Goal: Information Seeking & Learning: Find specific fact

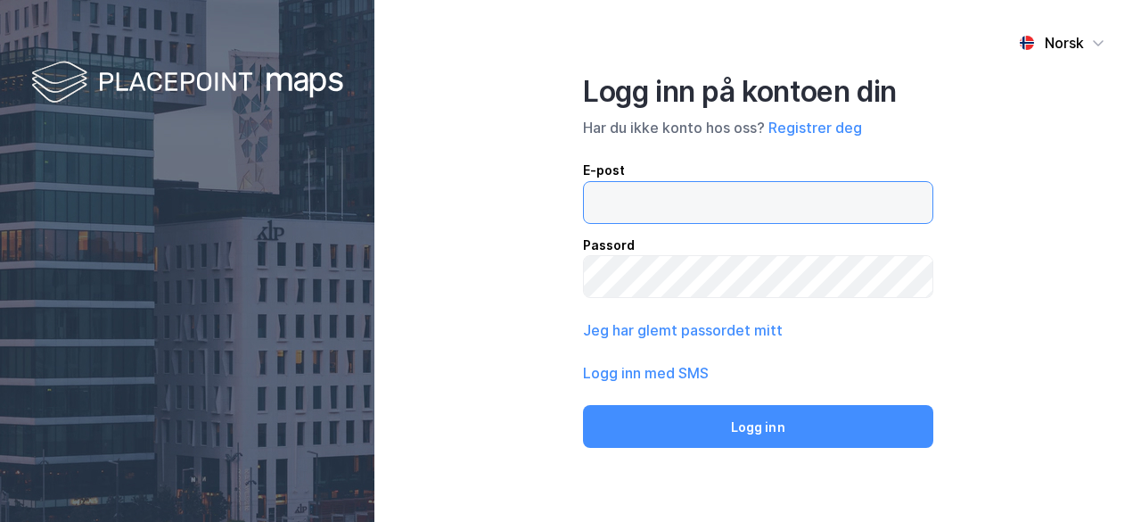
drag, startPoint x: 0, startPoint y: 0, endPoint x: 690, endPoint y: 192, distance: 716.3
click at [690, 192] on input "email" at bounding box center [758, 202] width 349 height 41
type input "[EMAIL_ADDRESS][DOMAIN_NAME]"
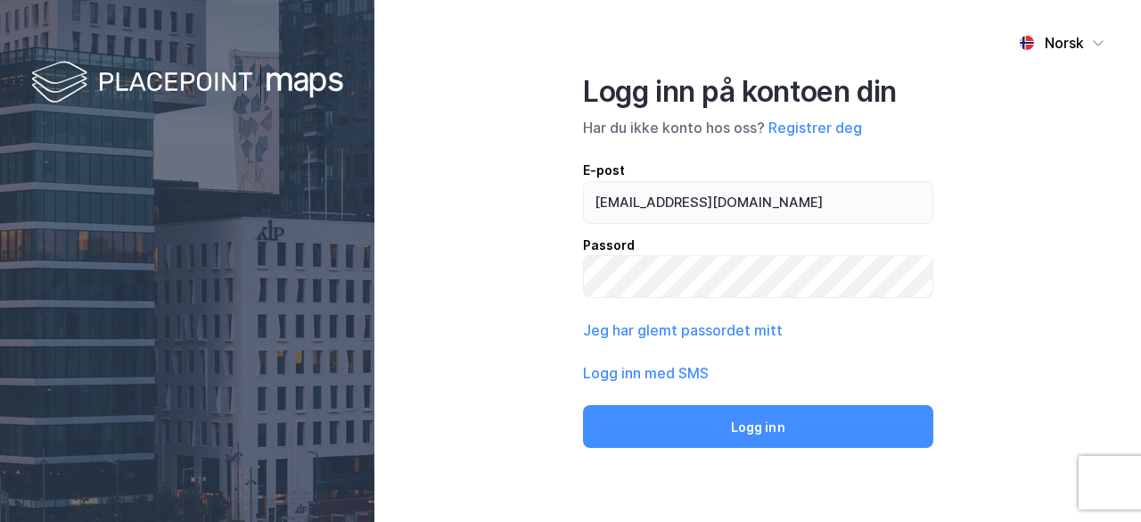
click at [405, 224] on div "Norsk Logg inn på kontoen din Har du ikke konto hos oss? Registrer deg E-post […" at bounding box center [757, 261] width 767 height 522
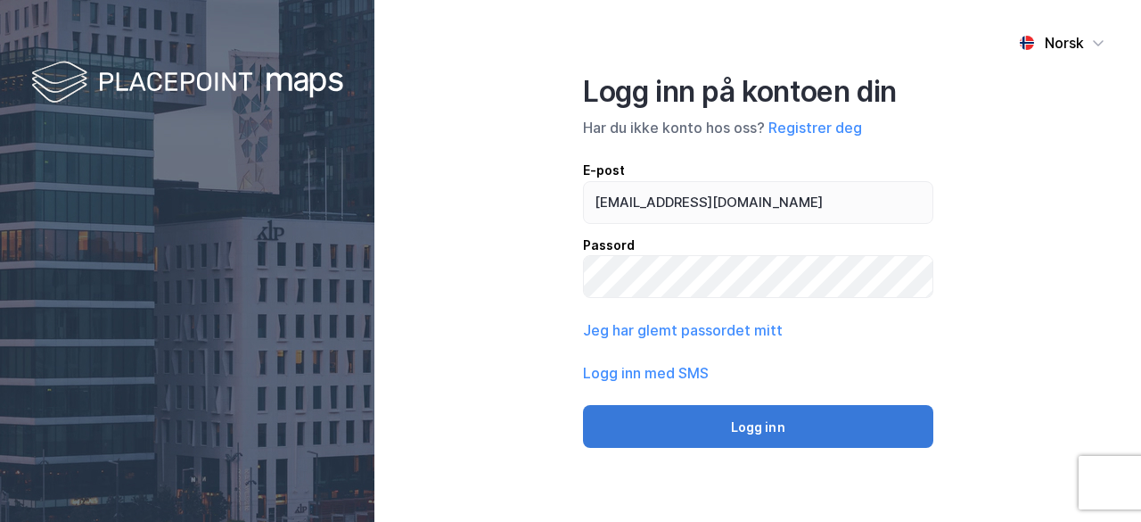
click at [780, 435] on button "Logg inn" at bounding box center [758, 426] width 350 height 43
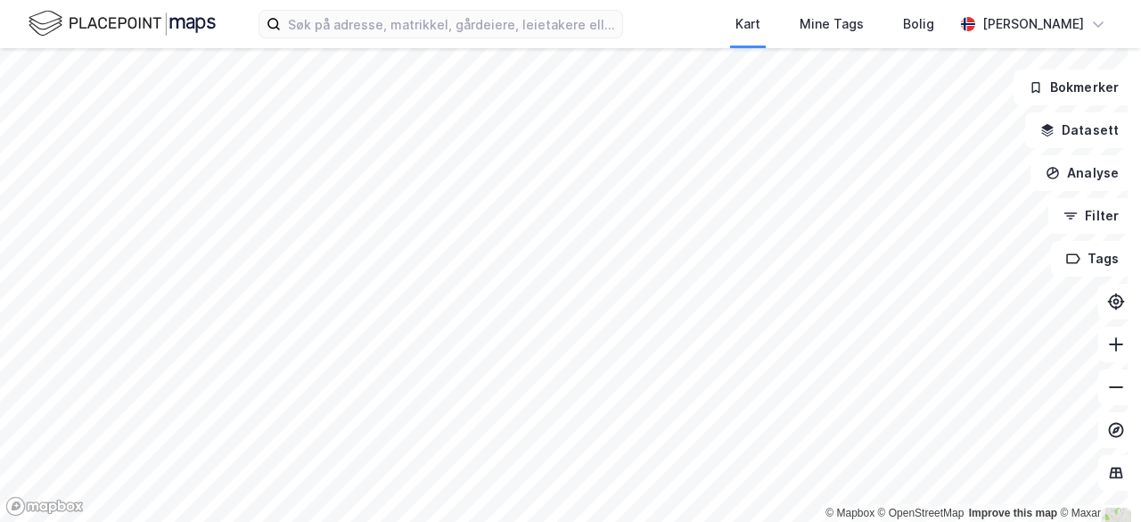
click at [496, 8] on div "Kart Mine Tags Bolig Mattias Abrahamsen" at bounding box center [570, 24] width 1141 height 48
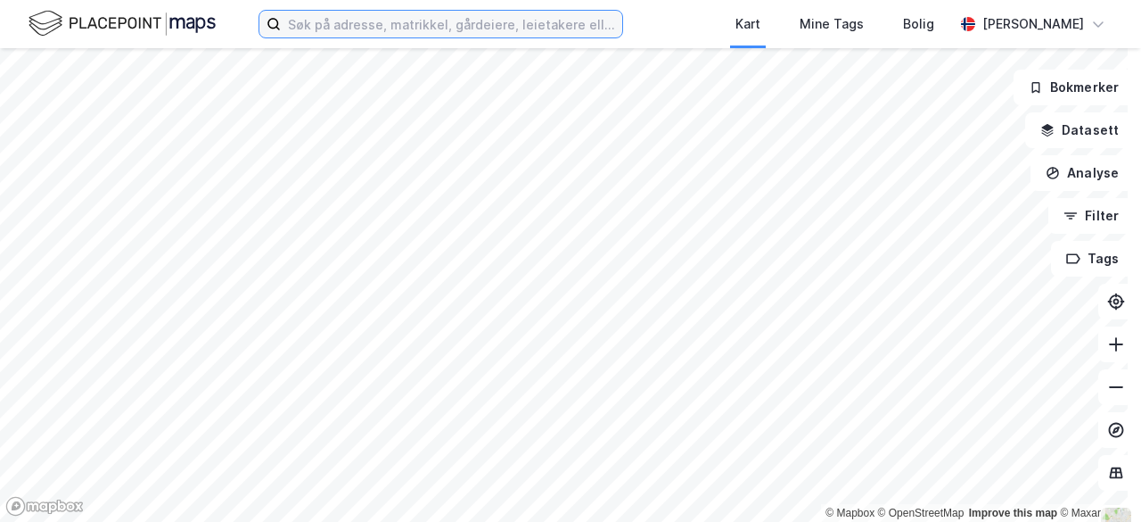
click at [498, 12] on input at bounding box center [452, 24] width 342 height 27
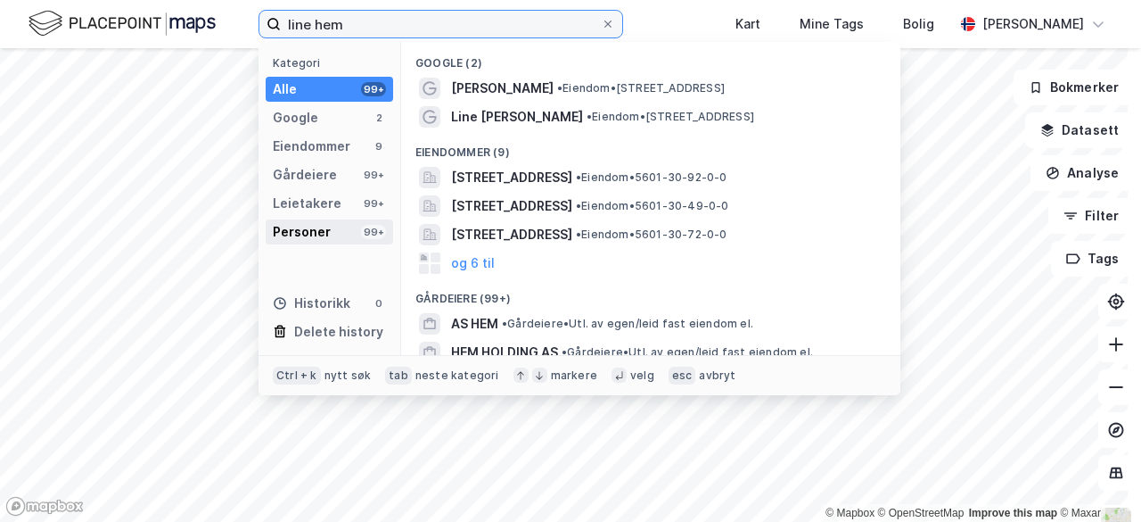
type input "line hem"
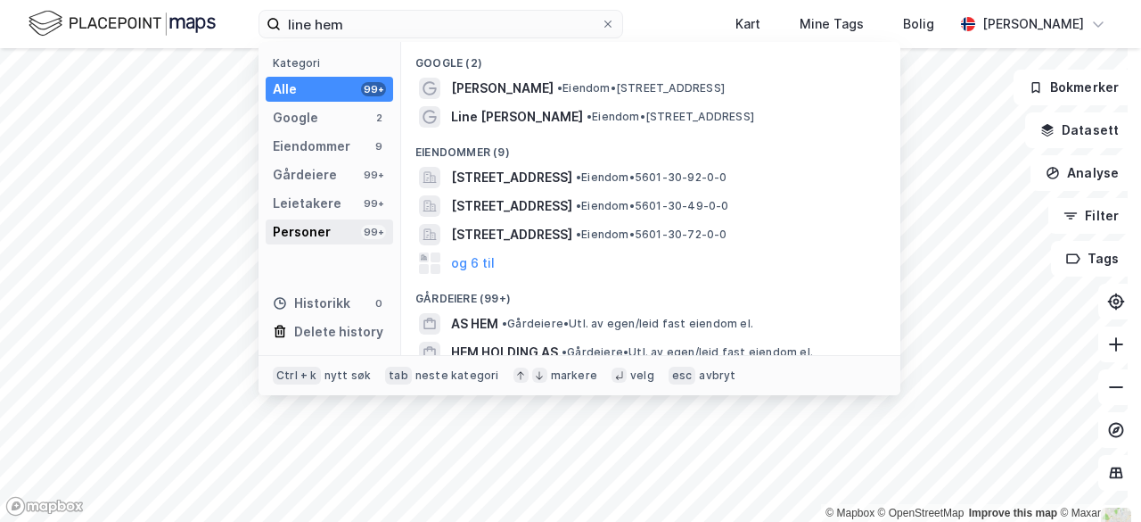
click at [322, 229] on div "Personer" at bounding box center [302, 231] width 58 height 21
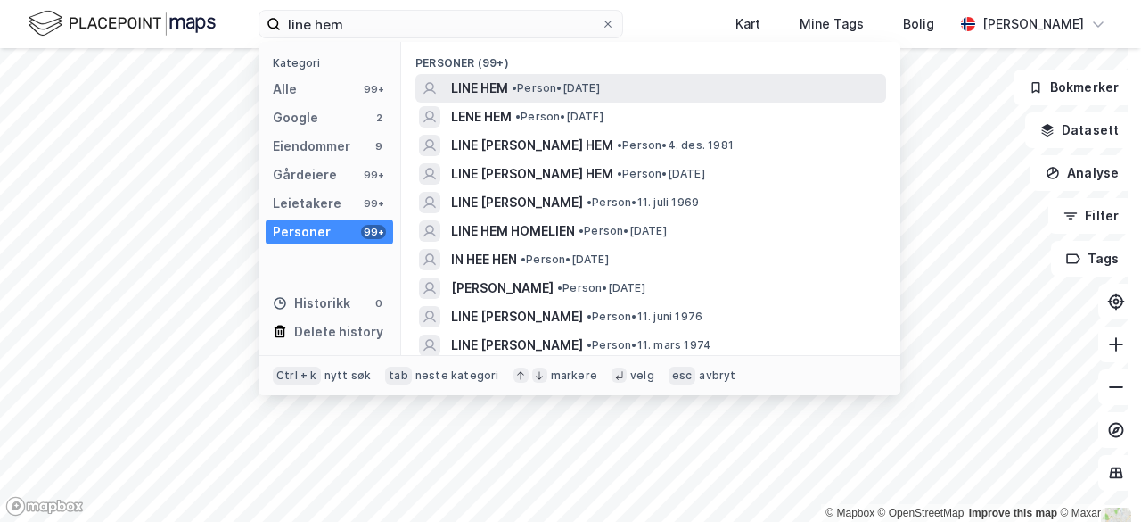
click at [553, 83] on span "• Person • 21. jan. 1994" at bounding box center [556, 88] width 88 height 14
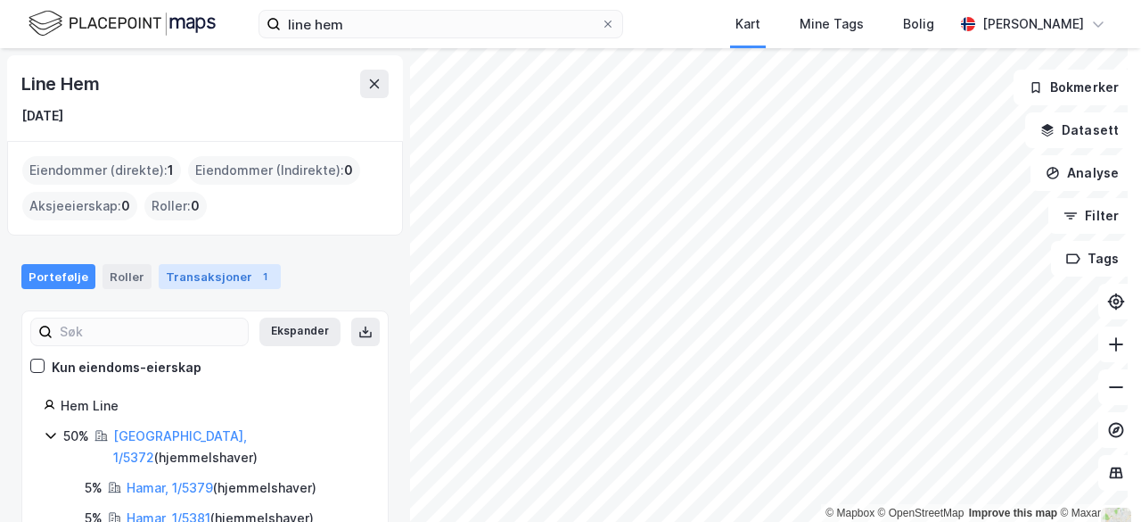
click at [231, 274] on div "Transaksjoner 1" at bounding box center [220, 276] width 122 height 25
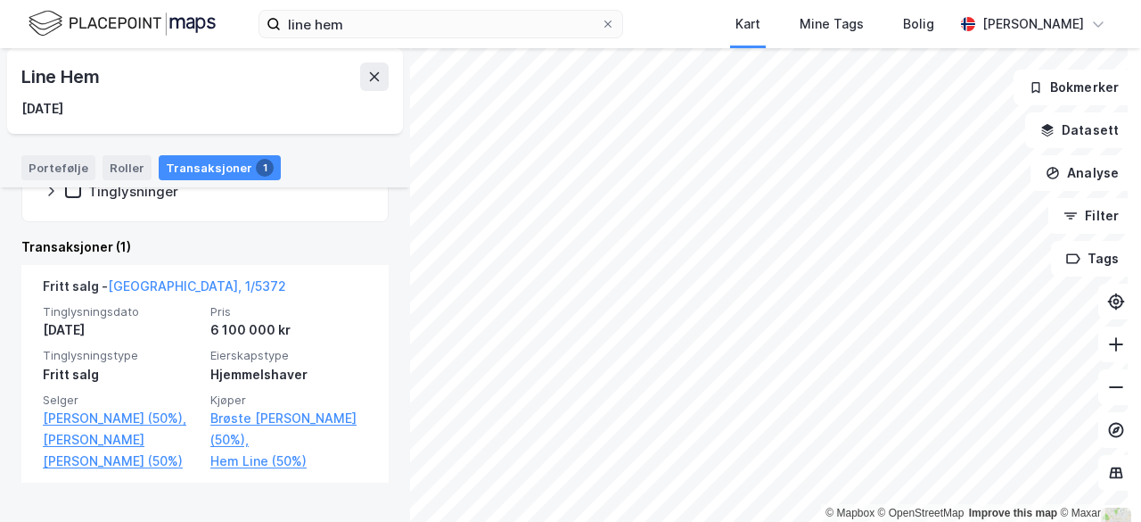
scroll to position [331, 0]
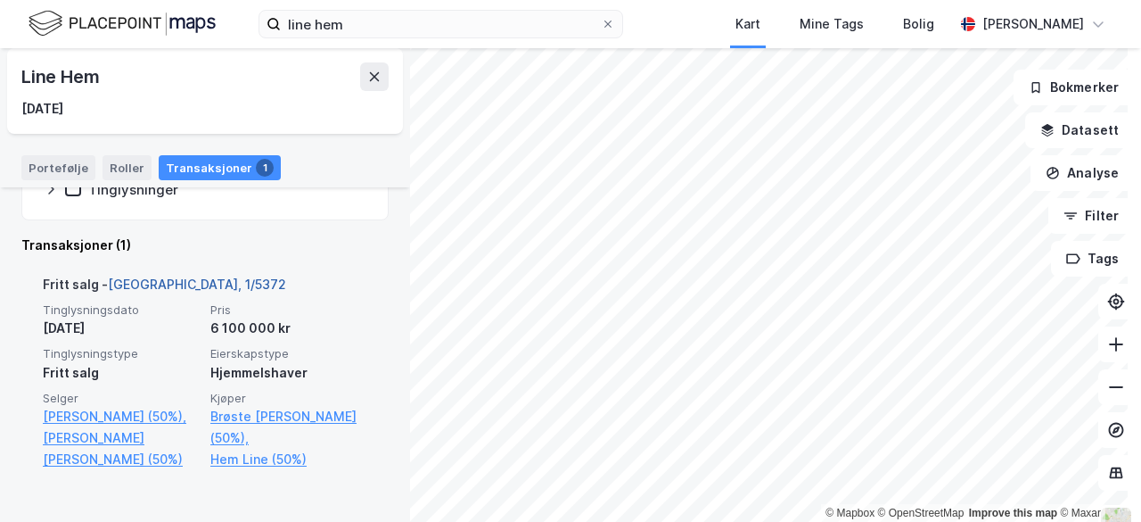
click at [157, 284] on link "[GEOGRAPHIC_DATA], 1/5372" at bounding box center [197, 283] width 178 height 15
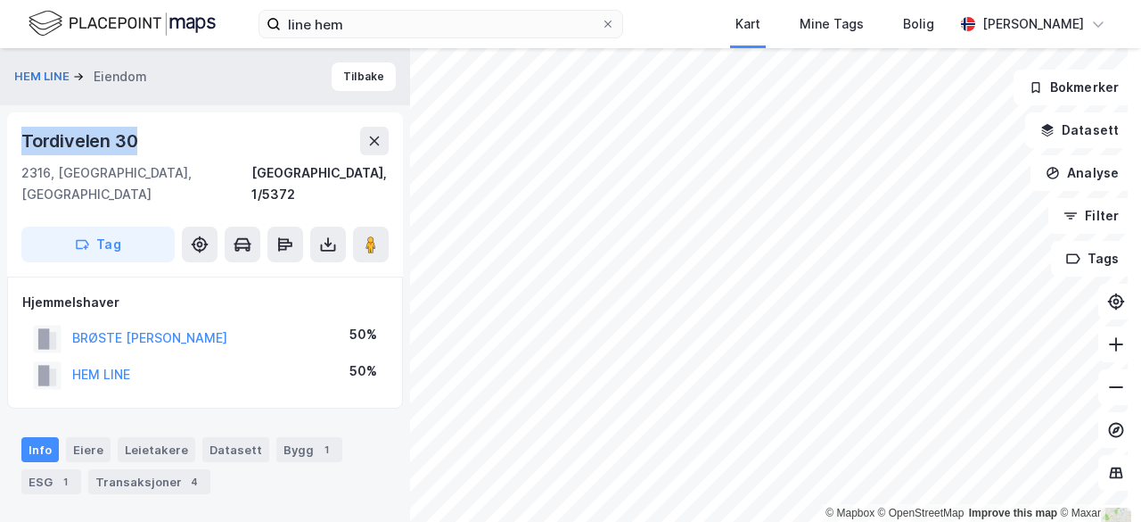
drag, startPoint x: 164, startPoint y: 132, endPoint x: 11, endPoint y: 151, distance: 154.5
click at [11, 151] on div "Tordivelen 30 2316, Hamar, Innlandet Hamar, 1/5372 Tag" at bounding box center [205, 194] width 396 height 164
copy div "Tordivelen 30"
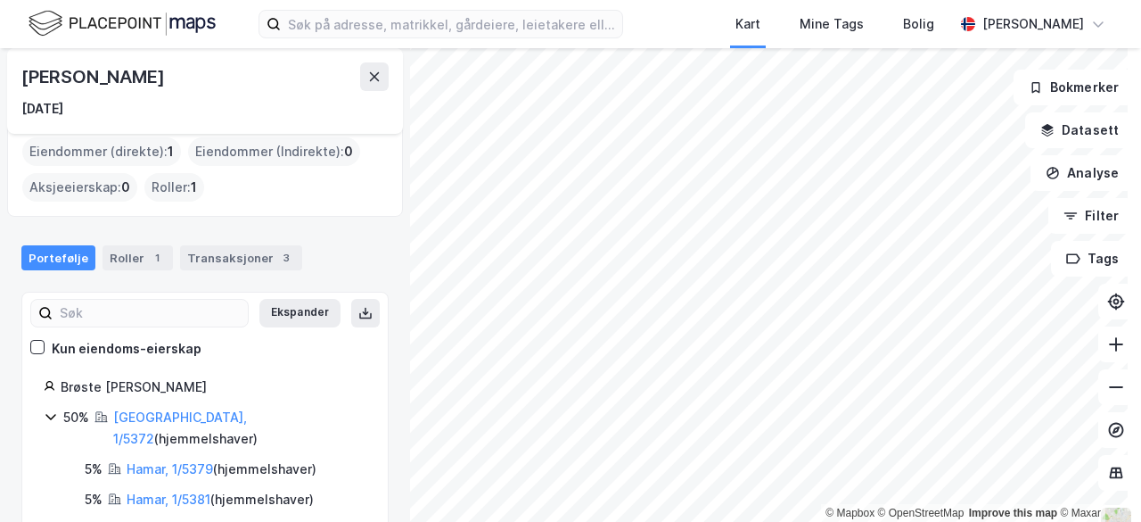
scroll to position [28, 0]
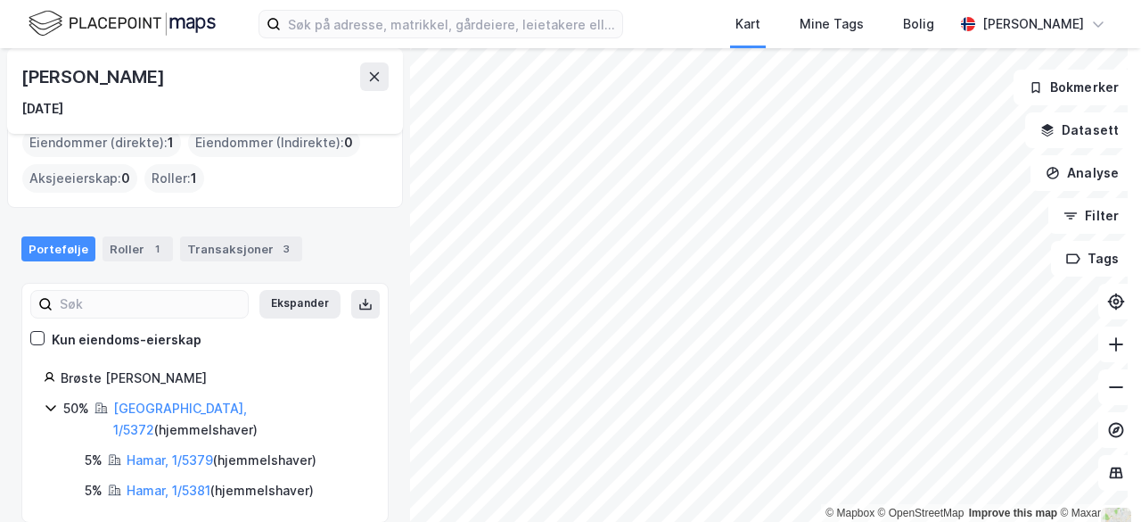
click at [262, 243] on div "Transaksjoner 3" at bounding box center [241, 248] width 122 height 25
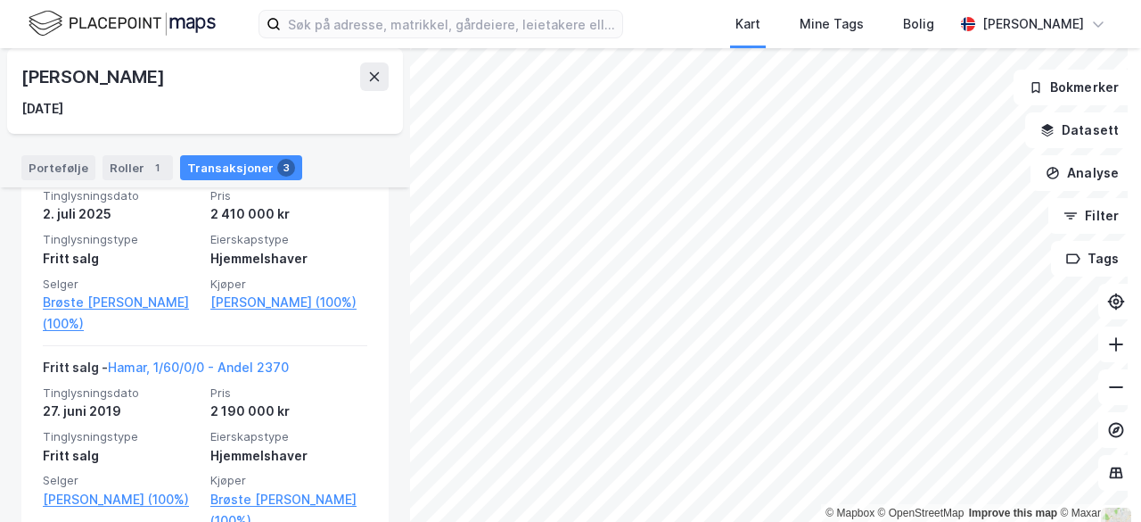
scroll to position [655, 0]
